Goal: Task Accomplishment & Management: Manage account settings

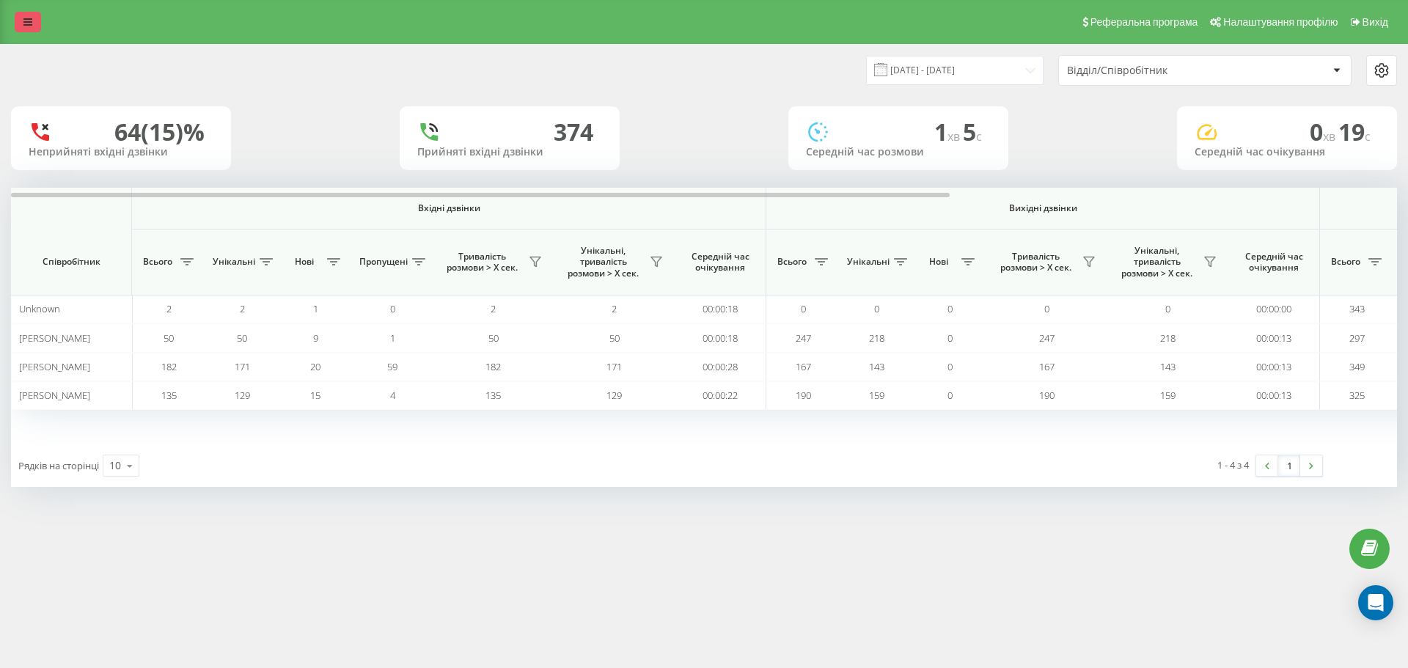
click at [23, 12] on link at bounding box center [28, 22] width 26 height 21
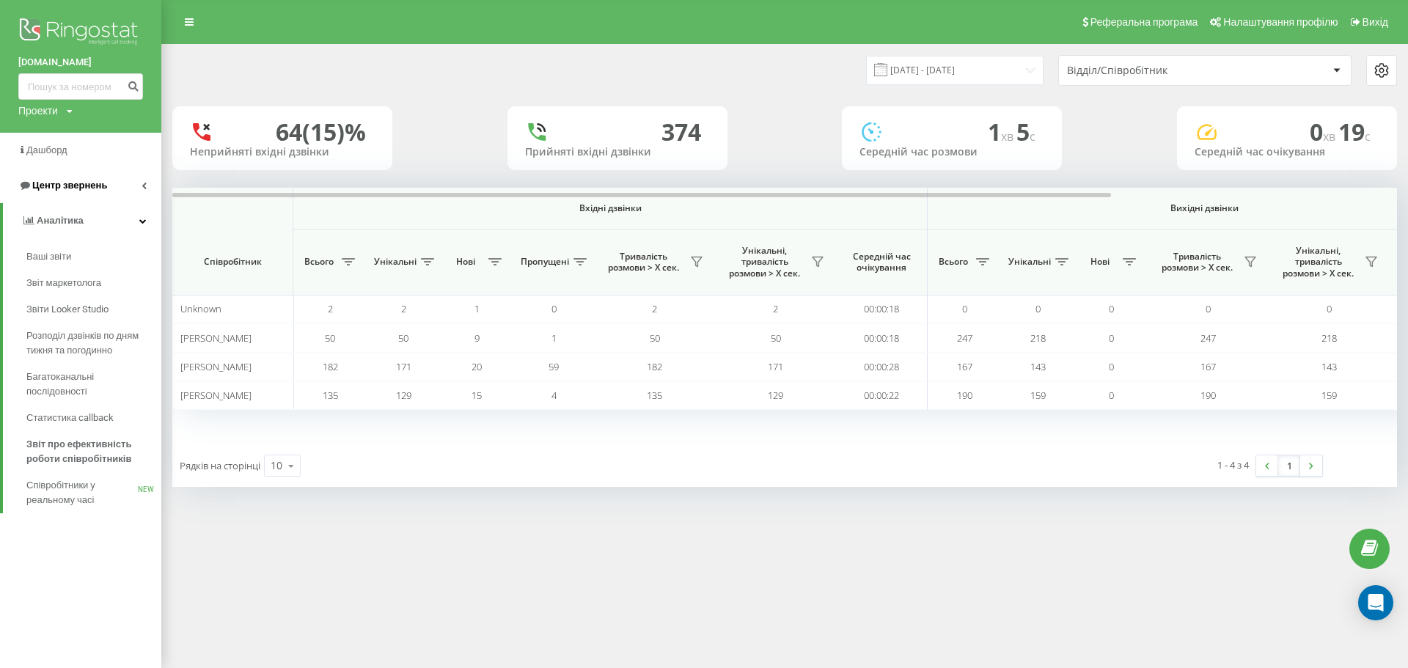
click at [72, 188] on span "Центр звернень" at bounding box center [69, 185] width 75 height 11
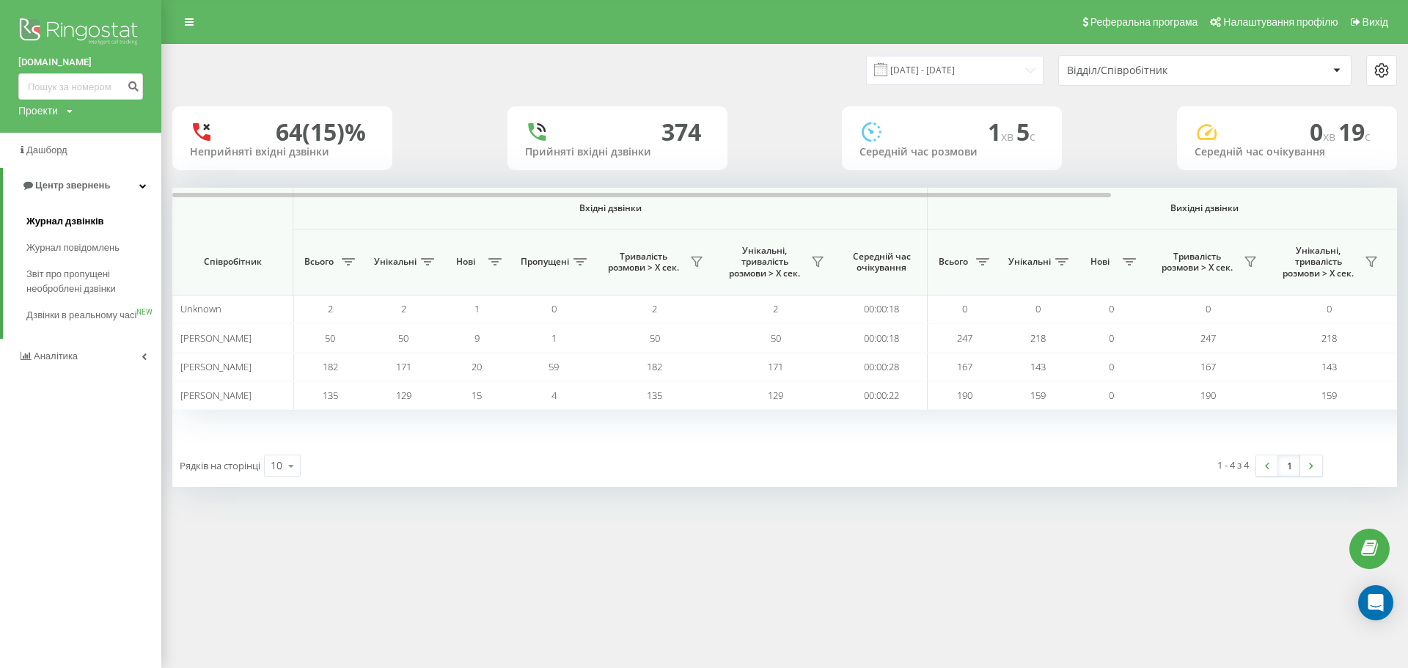
click at [72, 218] on span "Журнал дзвінків" at bounding box center [65, 221] width 78 height 15
